Goal: Information Seeking & Learning: Learn about a topic

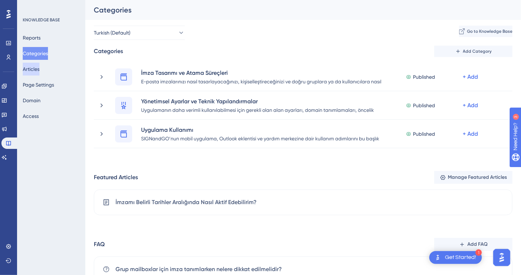
click at [37, 70] on button "Articles" at bounding box center [31, 69] width 17 height 13
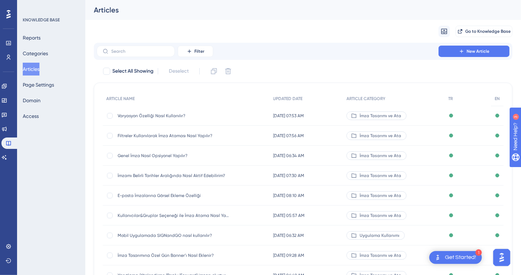
click at [161, 114] on span "Varyasyon Özelliği Nasıl Kullanılır?" at bounding box center [175, 116] width 114 height 6
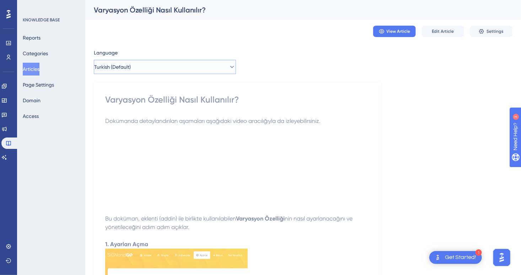
click at [144, 64] on button "Turkish (Default)" at bounding box center [165, 67] width 142 height 14
click at [134, 103] on button "English English Published" at bounding box center [165, 103] width 133 height 14
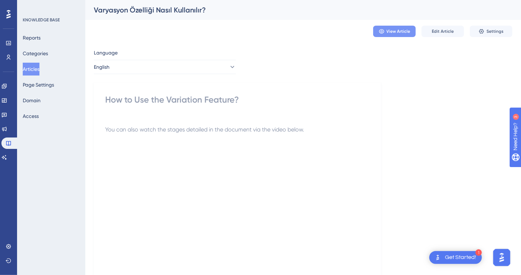
click at [393, 31] on span "View Article" at bounding box center [399, 31] width 24 height 6
